Goal: Register for event/course

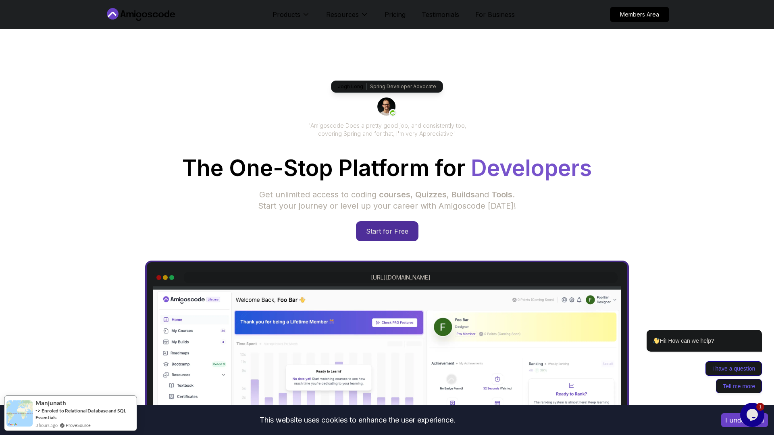
click at [378, 241] on div "Jogh Long Spring Developer Advocate "Amigoscode Does a pretty good job, and con…" at bounding box center [387, 329] width 564 height 601
click at [387, 231] on p "Start for Free" at bounding box center [386, 231] width 58 height 19
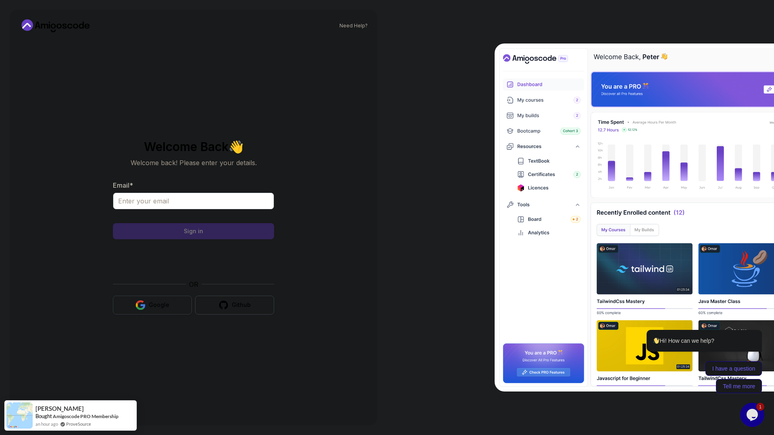
click at [144, 304] on icon "button" at bounding box center [140, 305] width 10 height 10
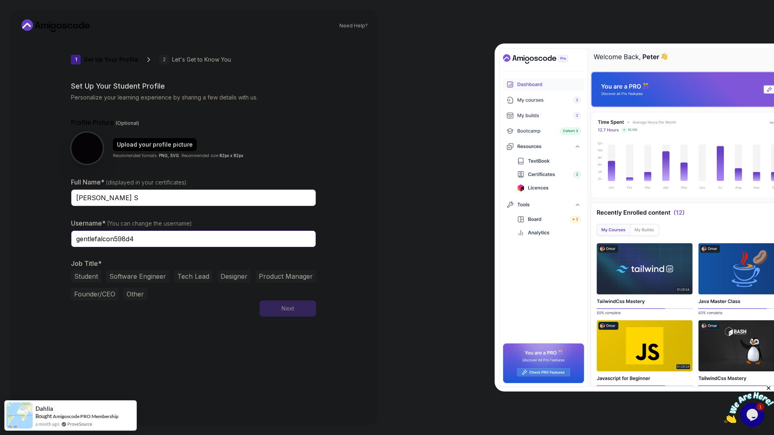
click at [175, 239] on input "gentlefalcon598d4" at bounding box center [193, 238] width 245 height 17
type input "Wasii25"
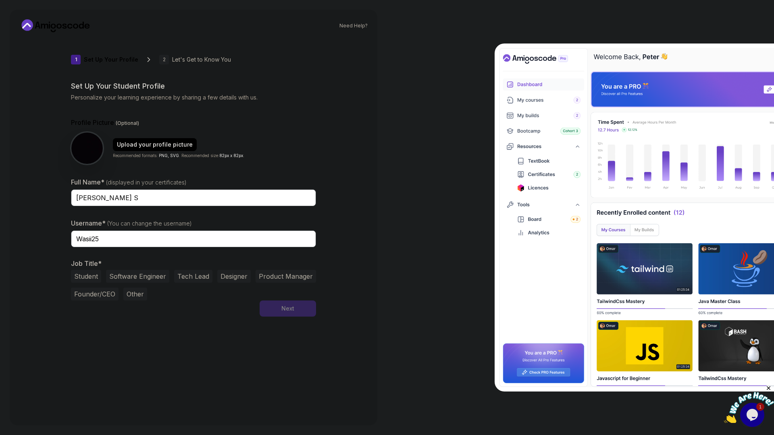
click at [96, 273] on button "Student" at bounding box center [86, 276] width 30 height 13
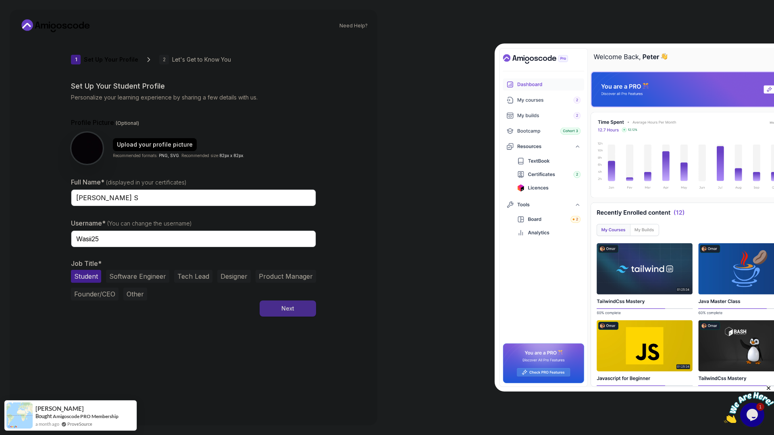
click at [267, 304] on button "Next" at bounding box center [287, 309] width 56 height 16
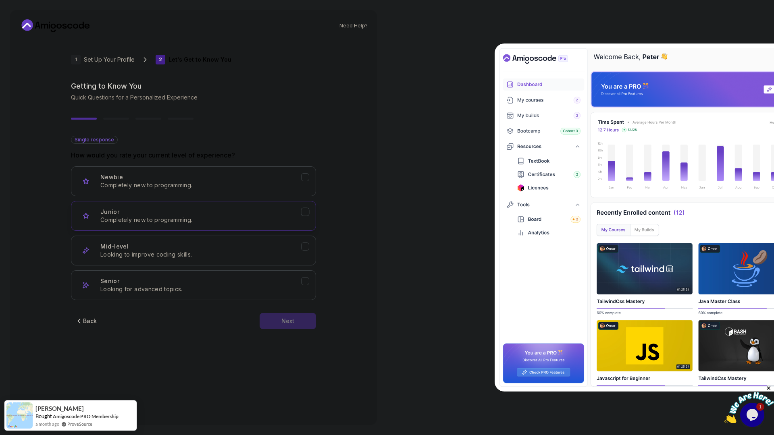
click at [205, 223] on p "Completely new to programming." at bounding box center [200, 220] width 201 height 8
click at [208, 244] on div "Mid-level Looking to improve coding skills." at bounding box center [200, 251] width 201 height 16
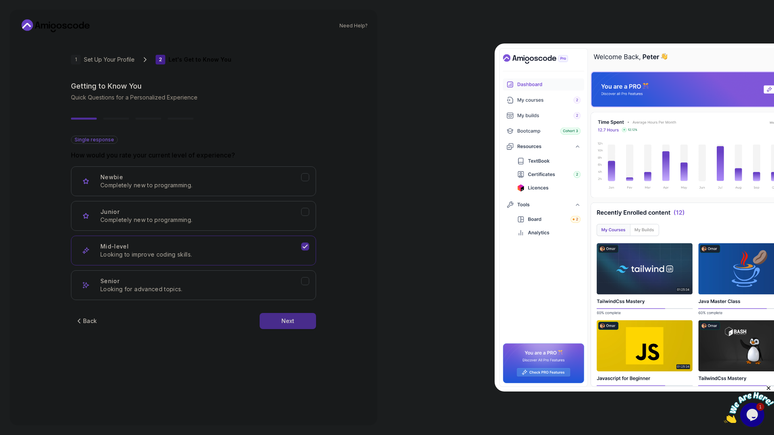
click at [285, 328] on button "Next" at bounding box center [287, 321] width 56 height 16
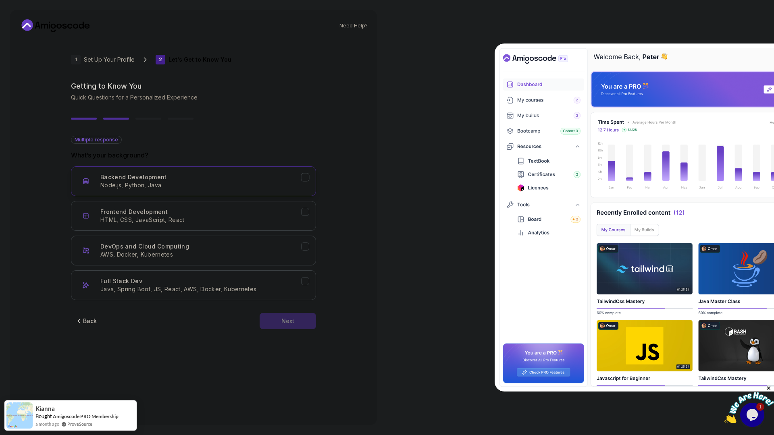
click at [205, 188] on p "Node.js, Python, Java" at bounding box center [200, 185] width 201 height 8
click at [209, 207] on button "Frontend Development HTML, CSS, JavaScript, React" at bounding box center [193, 216] width 245 height 30
click at [214, 285] on div "Full Stack Dev Java, Spring Boot, JS, React, AWS, Docker, Kubernetes" at bounding box center [200, 285] width 201 height 16
click at [275, 318] on button "Next" at bounding box center [287, 321] width 56 height 16
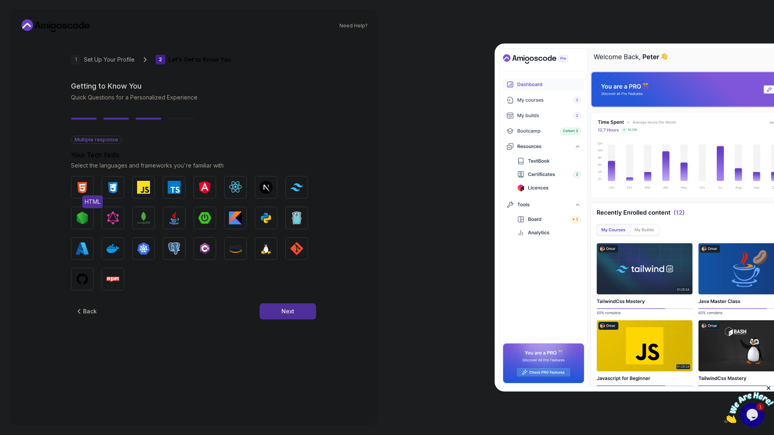
click at [81, 182] on img "button" at bounding box center [82, 187] width 13 height 13
click at [113, 182] on img "button" at bounding box center [112, 187] width 13 height 13
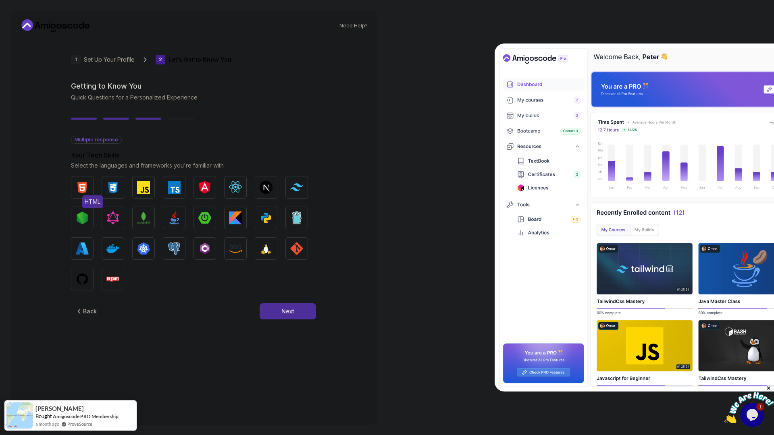
click at [87, 183] on img "button" at bounding box center [82, 187] width 13 height 13
click at [93, 187] on button "HTML" at bounding box center [82, 187] width 23 height 23
click at [81, 184] on img "button" at bounding box center [82, 187] width 13 height 13
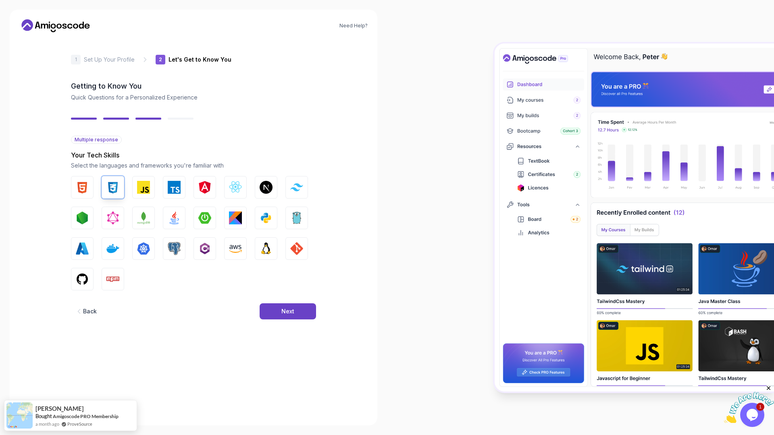
drag, startPoint x: 430, startPoint y: 112, endPoint x: 413, endPoint y: 133, distance: 26.4
click at [430, 112] on div at bounding box center [580, 217] width 387 height 435
click at [93, 183] on div "HTML CSS JavaScript TypeScript Angular React.js Next.js Tailwind CSS Node.js Gr…" at bounding box center [193, 233] width 245 height 114
click at [79, 186] on img "button" at bounding box center [82, 187] width 13 height 13
click at [138, 185] on img "button" at bounding box center [143, 187] width 13 height 13
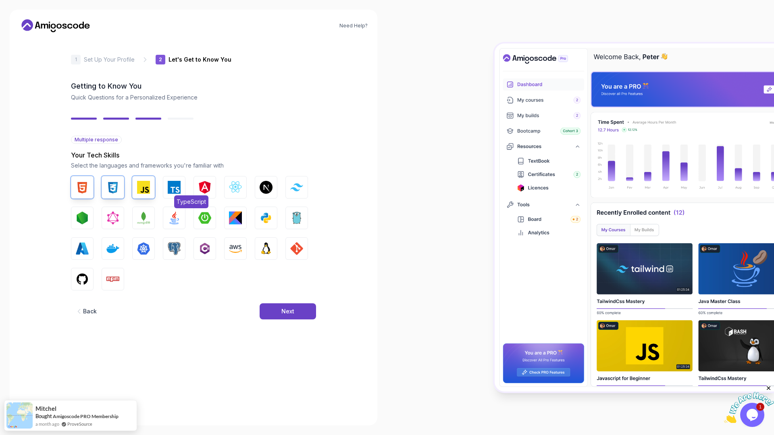
click at [172, 188] on img "button" at bounding box center [174, 187] width 13 height 13
click at [241, 181] on img "button" at bounding box center [235, 187] width 13 height 13
click at [257, 185] on button "Next.js" at bounding box center [266, 187] width 23 height 23
click at [299, 189] on img "button" at bounding box center [296, 187] width 13 height 8
click at [83, 215] on img "button" at bounding box center [82, 218] width 13 height 13
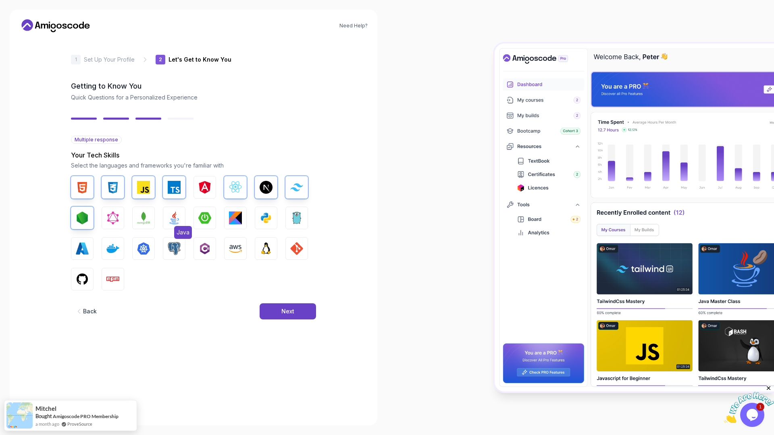
click at [174, 215] on img "button" at bounding box center [174, 218] width 13 height 13
click at [201, 218] on img "button" at bounding box center [204, 218] width 13 height 13
click at [241, 218] on img "button" at bounding box center [235, 218] width 13 height 13
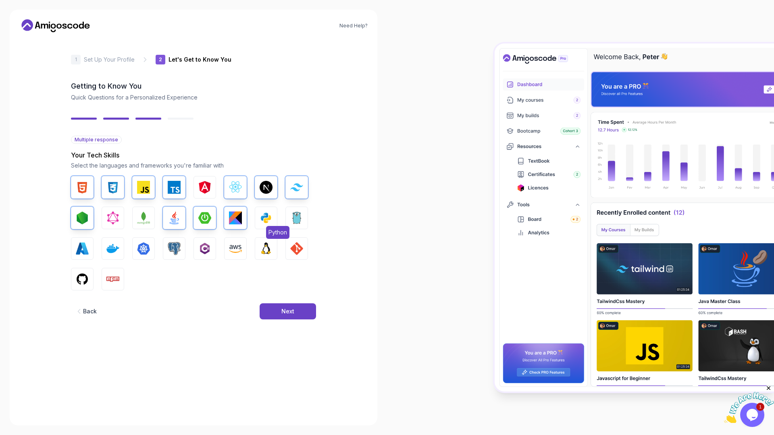
click at [270, 220] on img "button" at bounding box center [265, 218] width 13 height 13
click at [179, 245] on img "button" at bounding box center [174, 248] width 13 height 13
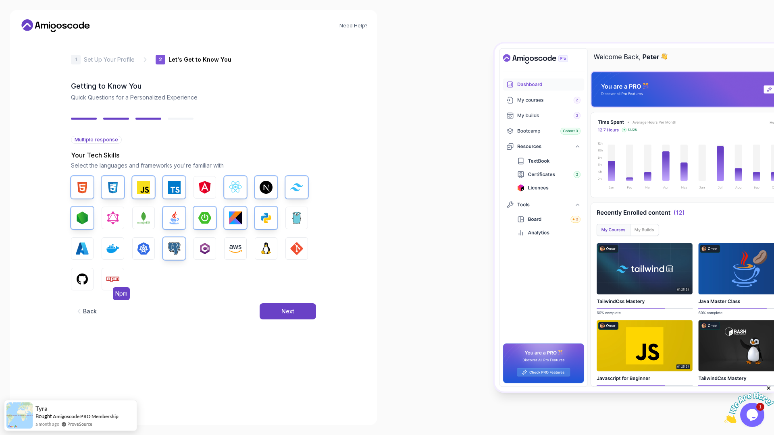
click at [115, 272] on button "Npm" at bounding box center [113, 279] width 23 height 23
click at [90, 273] on button "GitHub" at bounding box center [82, 279] width 23 height 23
click at [290, 251] on img "button" at bounding box center [296, 248] width 13 height 13
click at [262, 247] on img "button" at bounding box center [265, 248] width 13 height 13
click at [292, 308] on div "Next" at bounding box center [287, 311] width 13 height 8
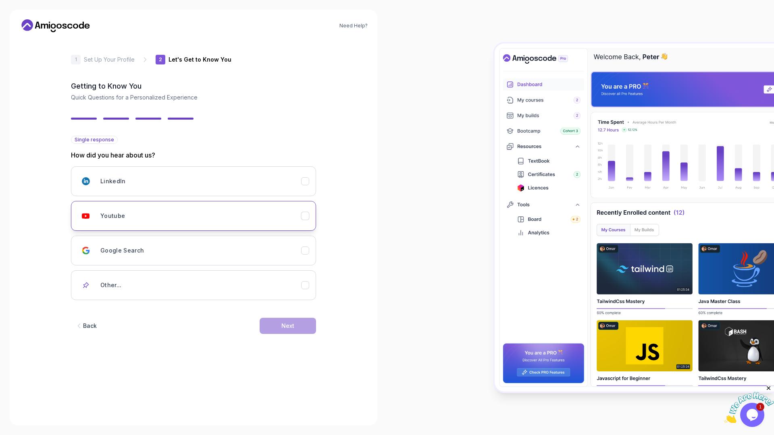
click at [199, 215] on div "Youtube" at bounding box center [200, 216] width 201 height 16
click at [291, 335] on div "Back Next" at bounding box center [193, 326] width 245 height 42
click at [293, 329] on div "Next" at bounding box center [287, 326] width 13 height 8
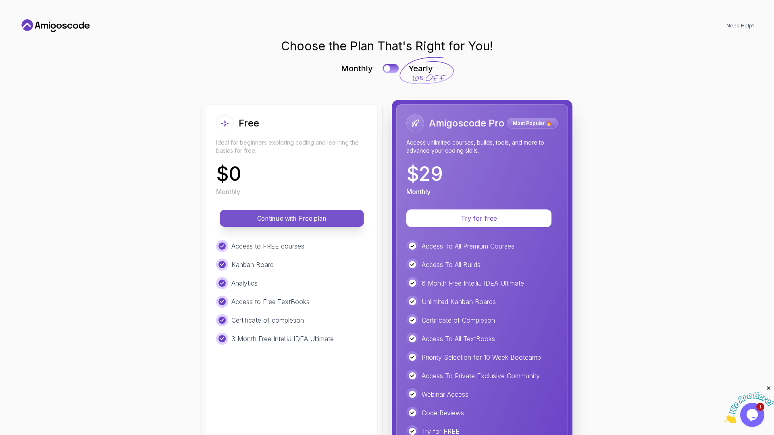
click at [312, 220] on p "Continue with Free plan" at bounding box center [292, 218] width 126 height 9
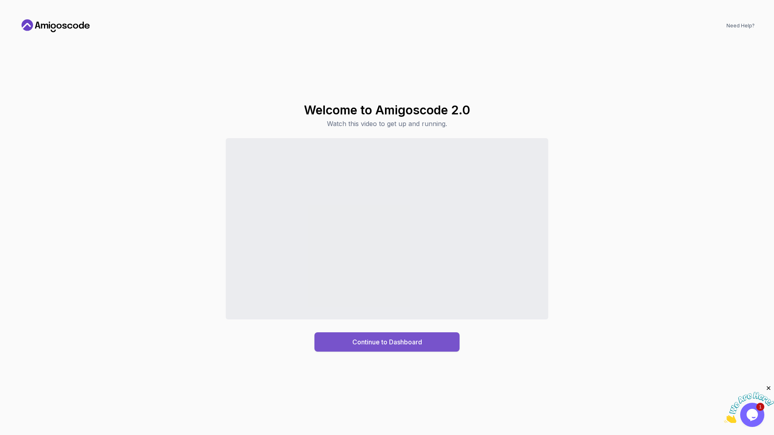
click at [381, 342] on div "Continue to Dashboard" at bounding box center [387, 342] width 70 height 10
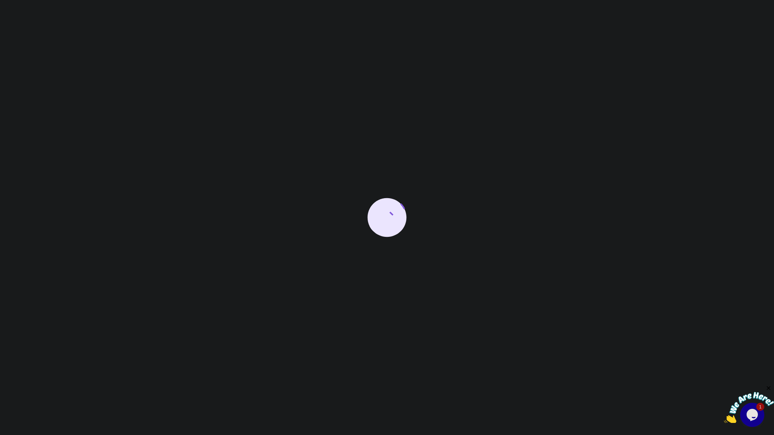
click at [543, 91] on div at bounding box center [387, 217] width 774 height 435
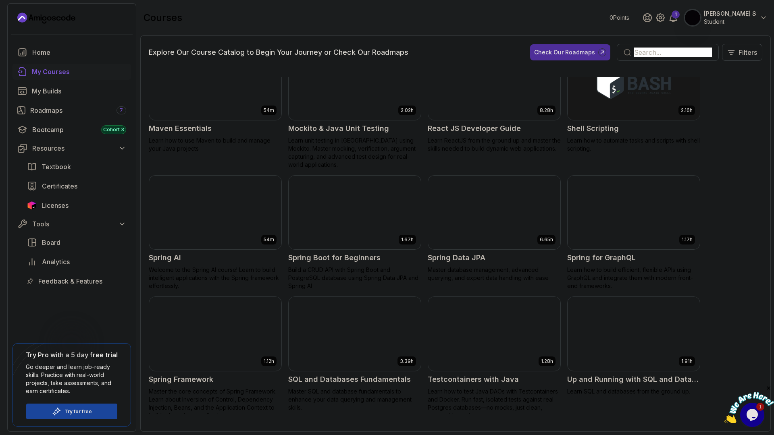
scroll to position [1014, 0]
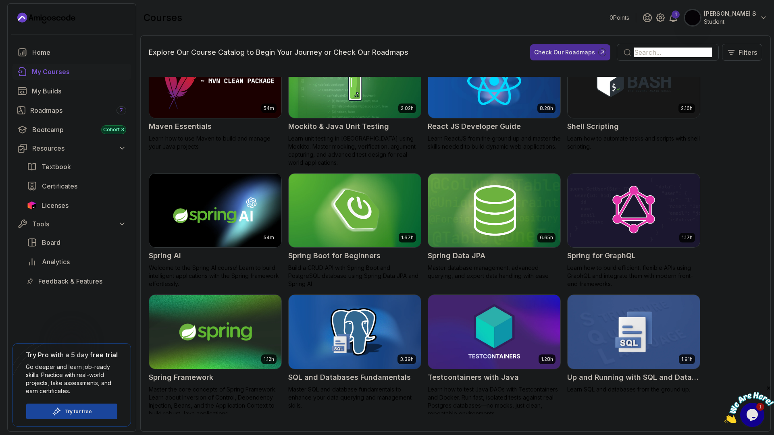
click at [249, 315] on img at bounding box center [215, 332] width 139 height 78
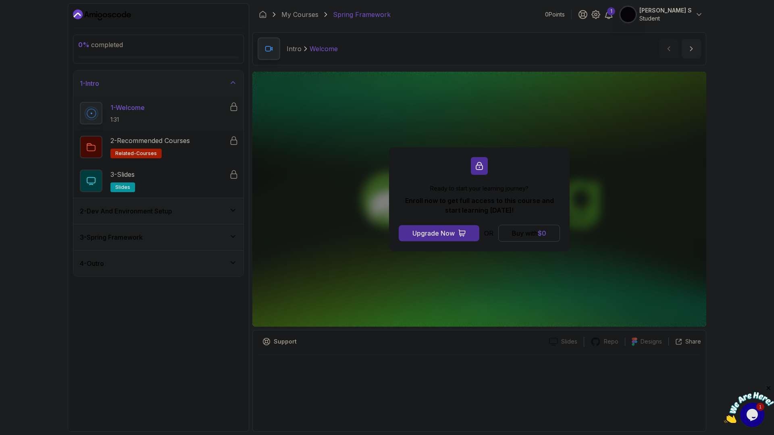
click at [206, 222] on div "2 - Dev And Environment Setup" at bounding box center [158, 211] width 170 height 26
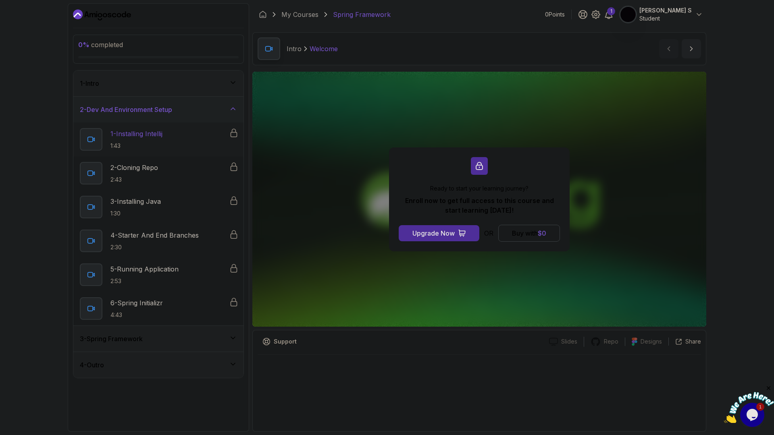
click at [191, 136] on div "1 - Installing Intellij 1:43" at bounding box center [154, 139] width 149 height 23
click at [521, 235] on div "Buy with $ 0" at bounding box center [529, 233] width 34 height 10
click at [521, 233] on div "Buy with $ 0" at bounding box center [529, 233] width 34 height 10
click at [472, 166] on div at bounding box center [479, 166] width 17 height 18
